Goal: Information Seeking & Learning: Learn about a topic

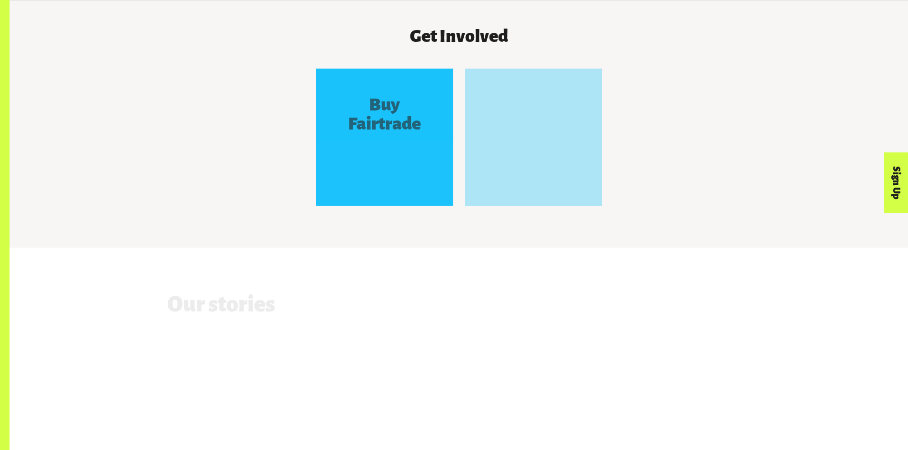
scroll to position [953, 0]
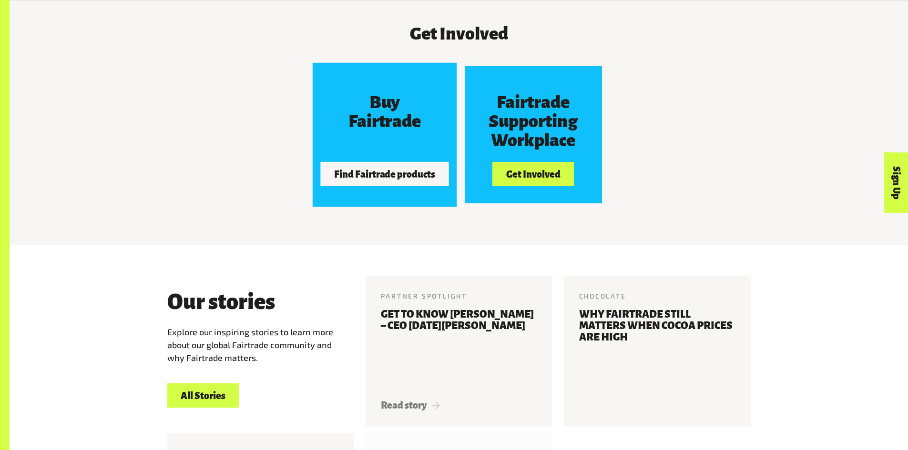
click at [399, 161] on div "Buy Fairtrade Find Fairtrade products" at bounding box center [384, 134] width 137 height 137
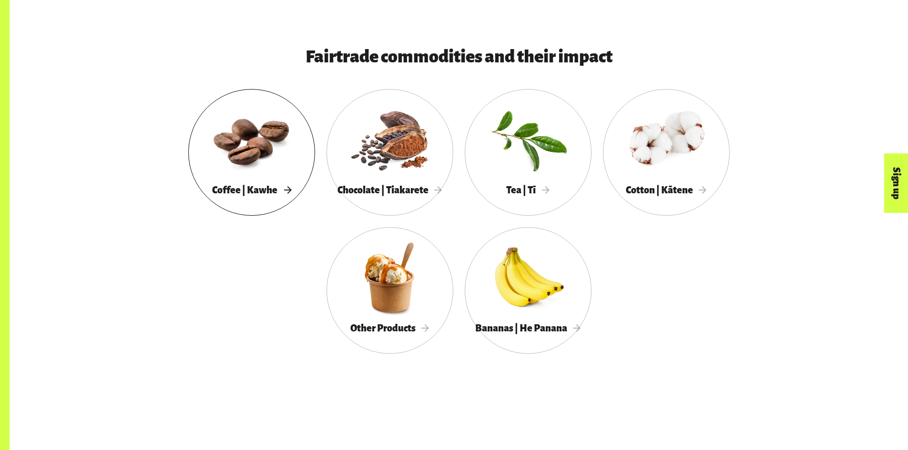
scroll to position [571, 0]
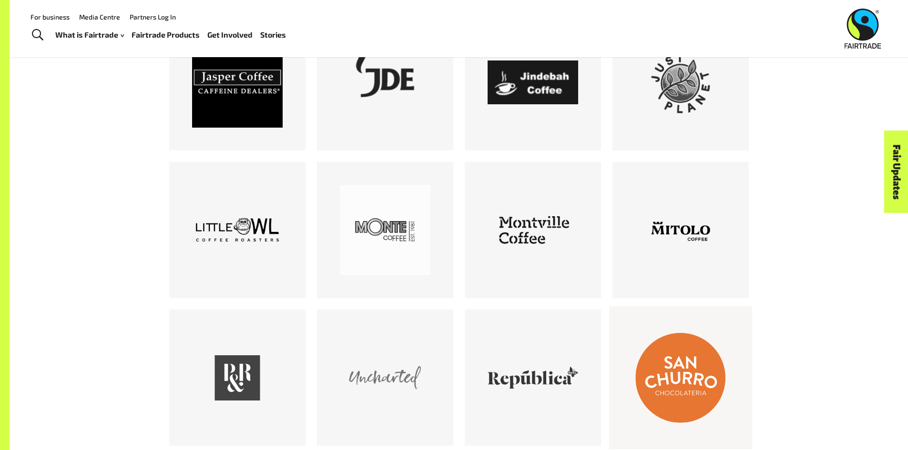
scroll to position [1240, 0]
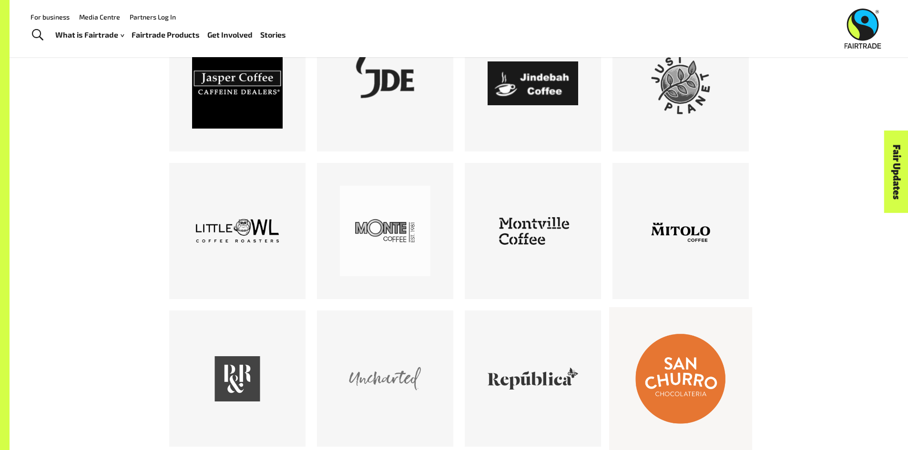
click at [712, 363] on div at bounding box center [680, 379] width 91 height 91
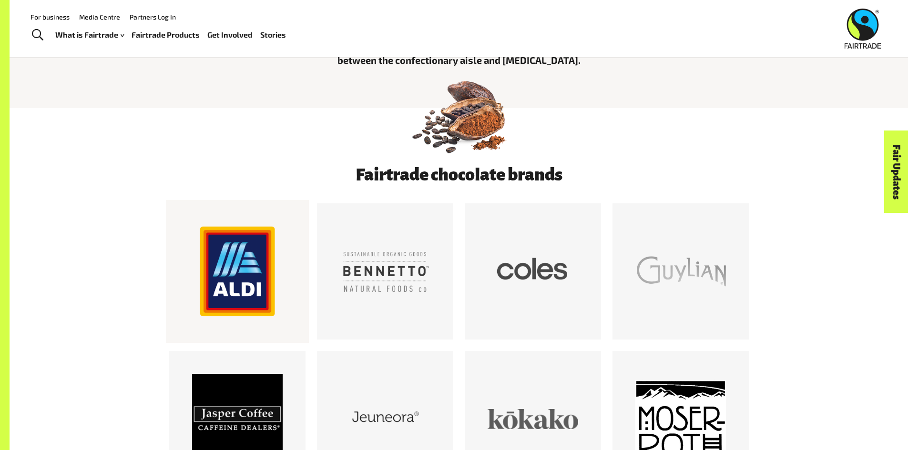
scroll to position [484, 0]
click at [239, 260] on div at bounding box center [237, 272] width 91 height 91
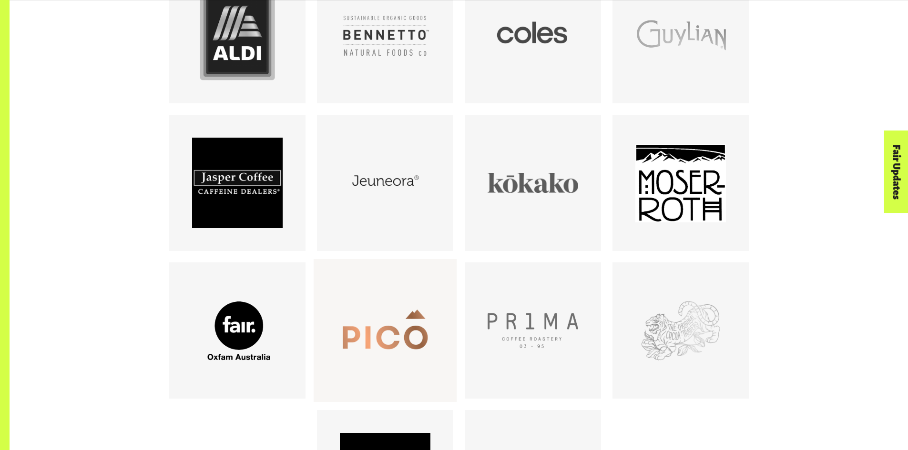
scroll to position [722, 0]
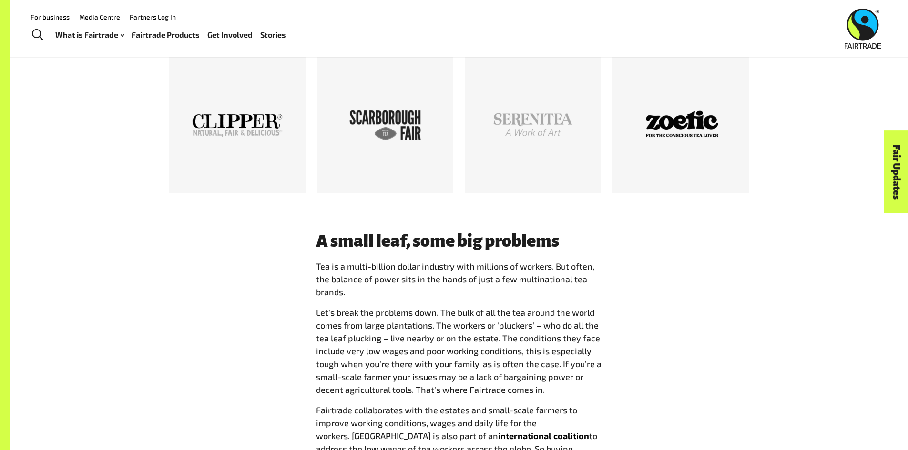
scroll to position [621, 0]
click at [278, 29] on link "Stories" at bounding box center [273, 35] width 26 height 14
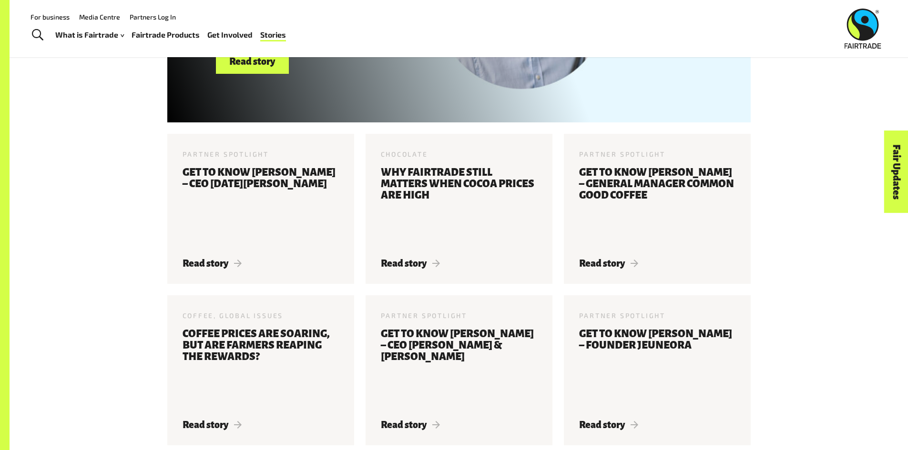
scroll to position [587, 0]
